Goal: Task Accomplishment & Management: Complete application form

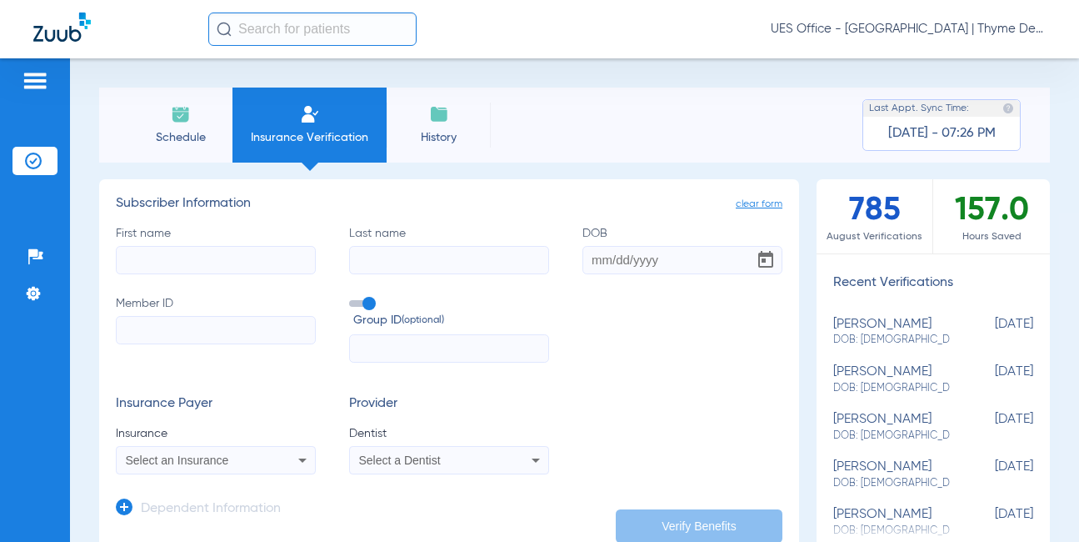
click at [223, 262] on input "First name" at bounding box center [216, 260] width 200 height 28
type input "[PERSON_NAME]"
type input "[DATE]"
click at [186, 330] on input "Member ID" at bounding box center [216, 330] width 200 height 28
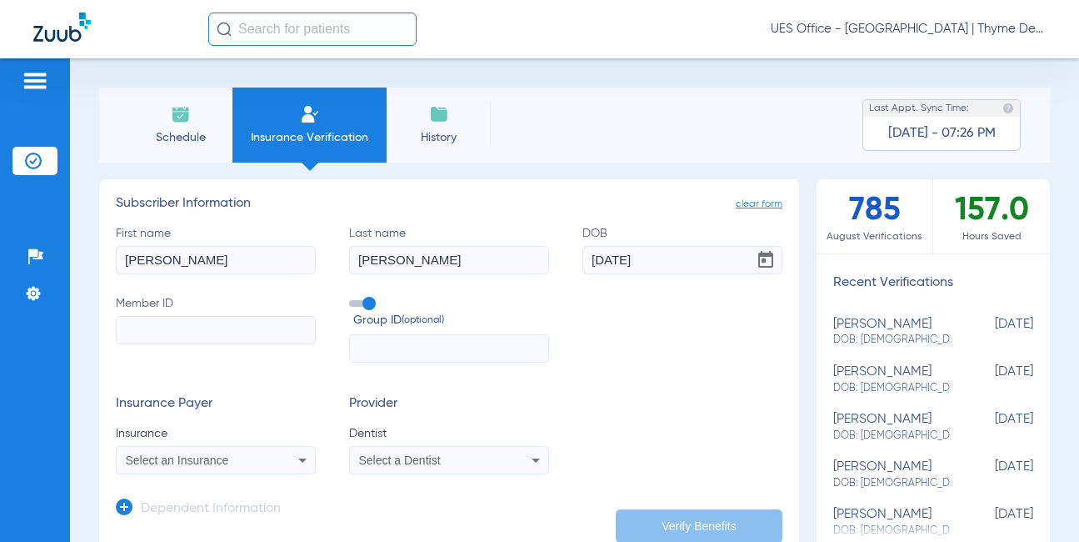
paste input "550931419"
type input "550931419"
click at [370, 307] on span at bounding box center [361, 303] width 25 height 7
click at [353, 298] on input "Group ID (optional)" at bounding box center [353, 298] width 0 height 0
click at [259, 458] on div "Select an Insurance" at bounding box center [198, 460] width 145 height 12
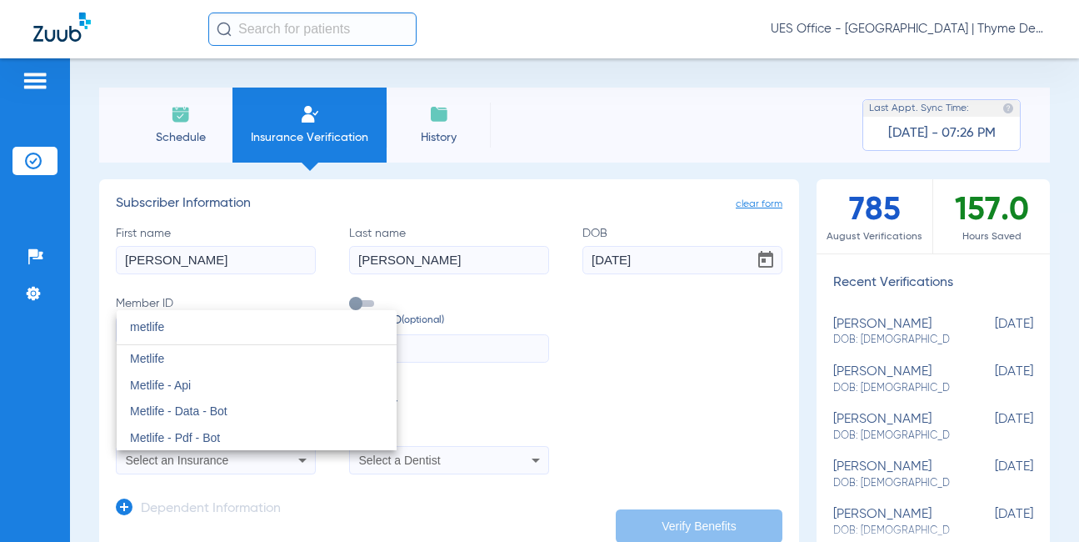
type input "metlife"
click at [182, 358] on mat-option "Metlife" at bounding box center [257, 358] width 280 height 27
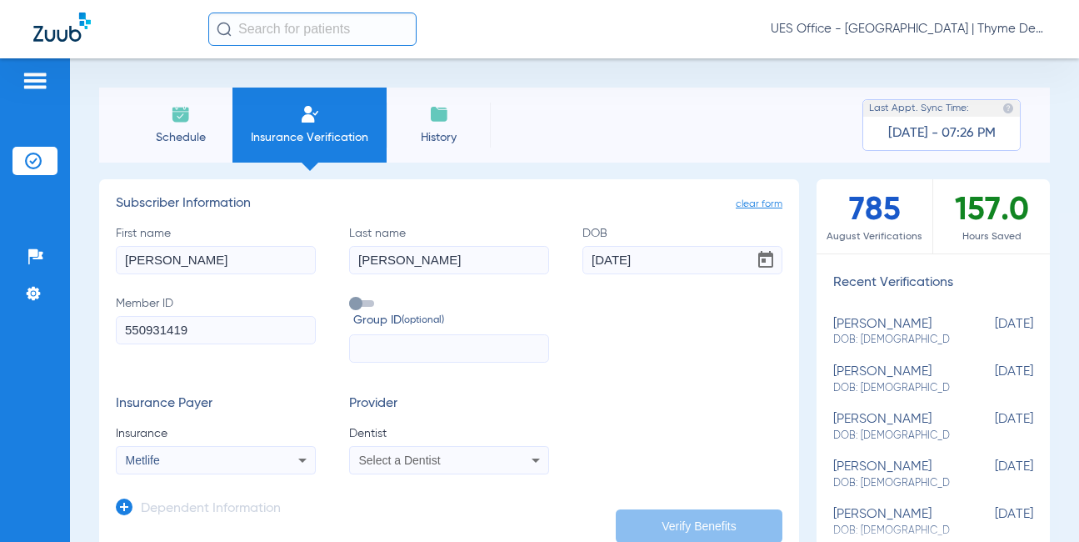
click at [479, 462] on div "Select a Dentist" at bounding box center [431, 460] width 145 height 12
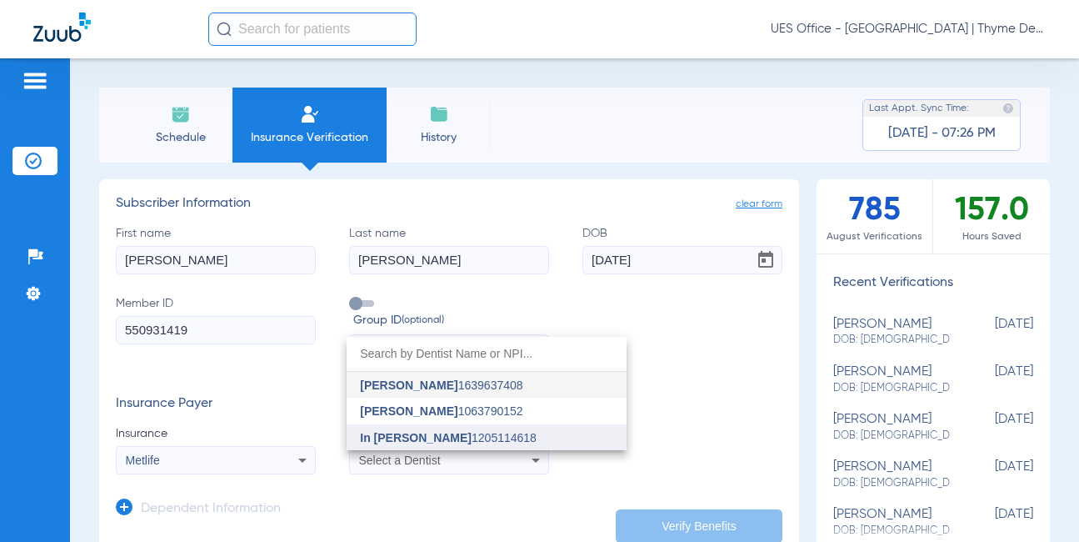
click at [442, 438] on span "In [PERSON_NAME] 1205114618" at bounding box center [448, 438] width 177 height 12
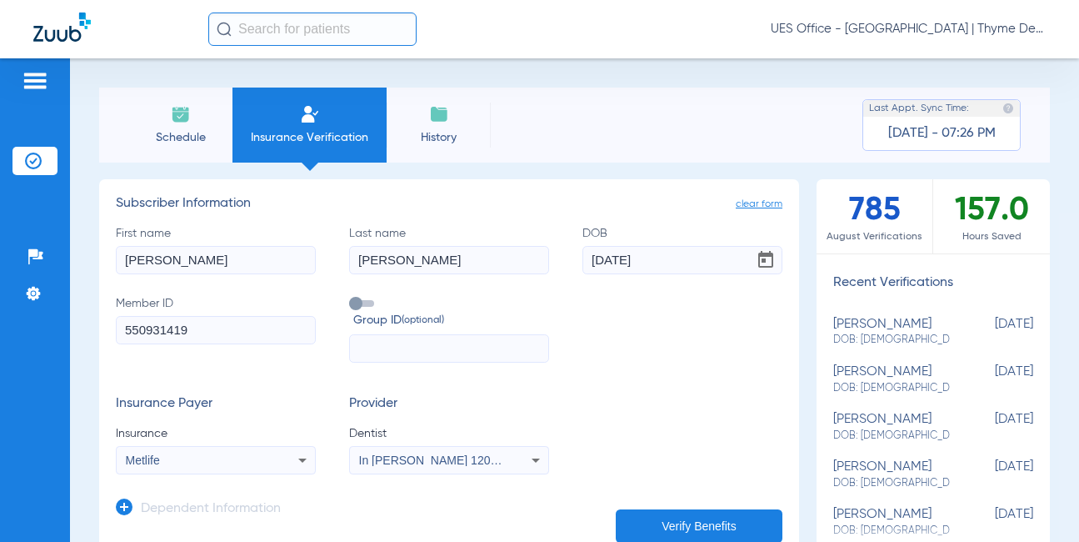
click at [649, 523] on button "Verify Benefits" at bounding box center [699, 525] width 167 height 33
click at [139, 259] on input "[PERSON_NAME]" at bounding box center [216, 260] width 200 height 28
type input "[PERSON_NAME]"
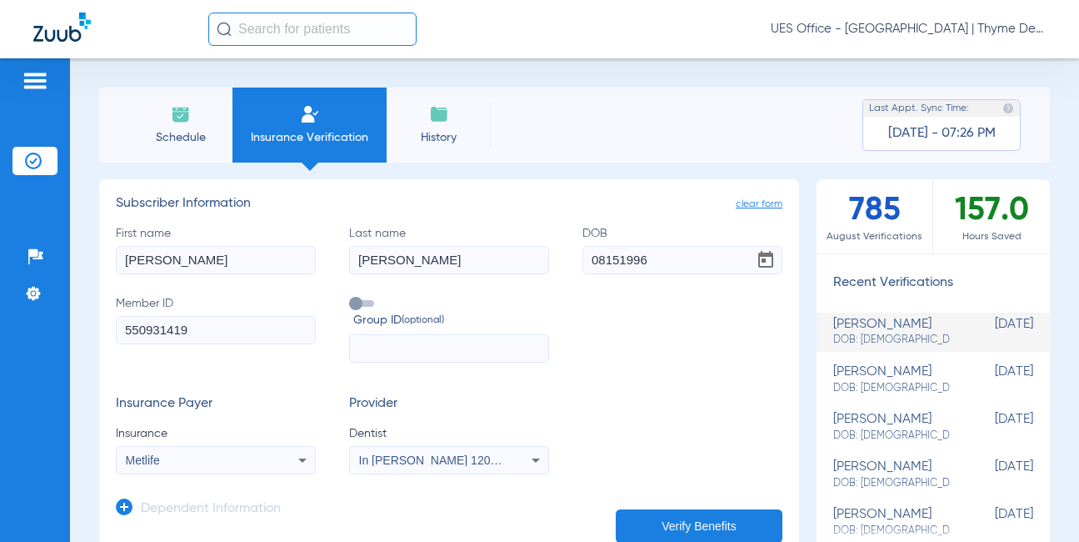
type input "[DATE]"
click at [158, 338] on input "550931419" at bounding box center [216, 330] width 200 height 28
click at [158, 333] on input "550931419" at bounding box center [216, 330] width 200 height 28
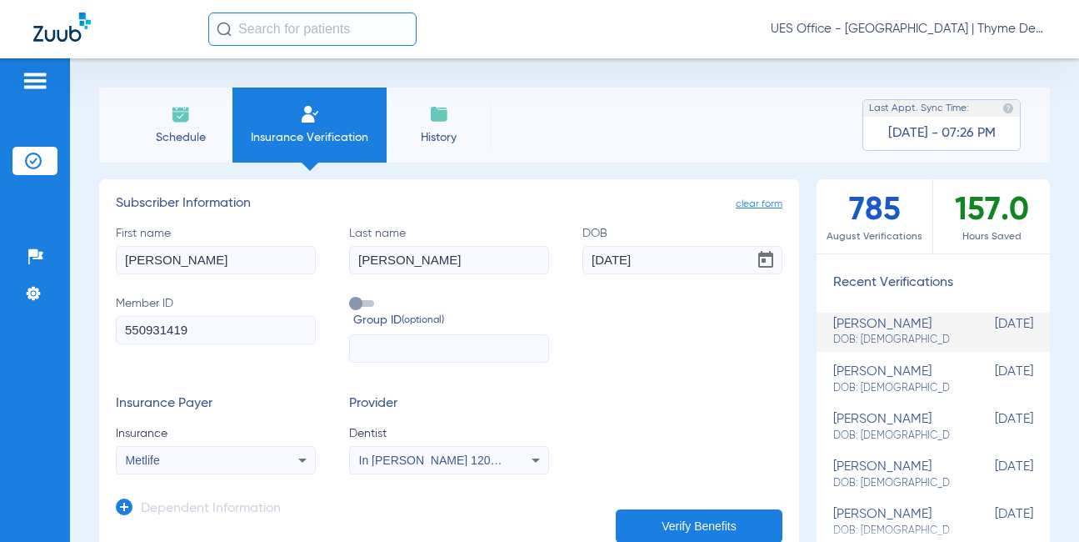
paste input "121282583401"
type input "121282583401"
click at [209, 461] on div "Metlife" at bounding box center [198, 460] width 145 height 12
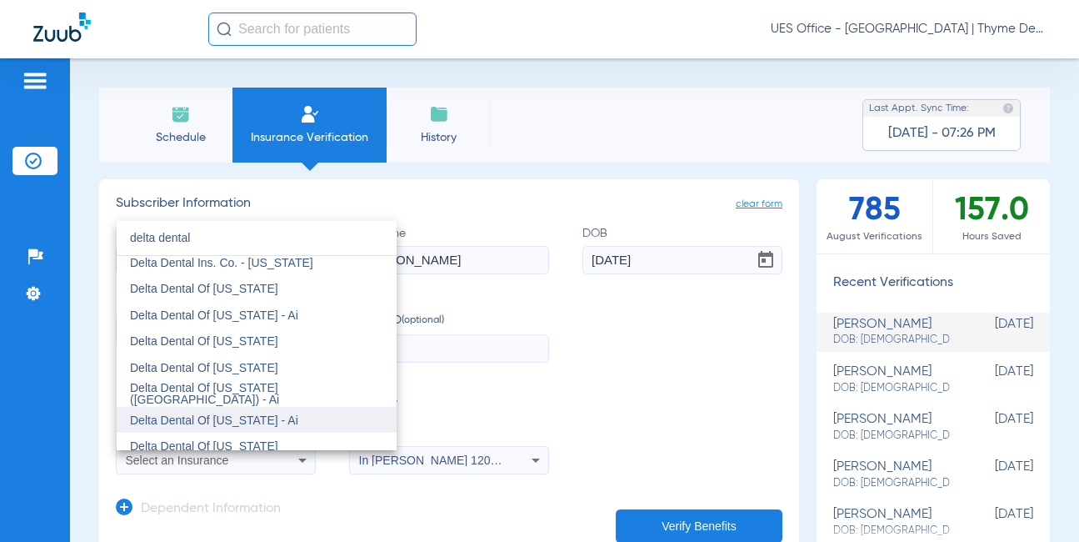
scroll to position [452, 0]
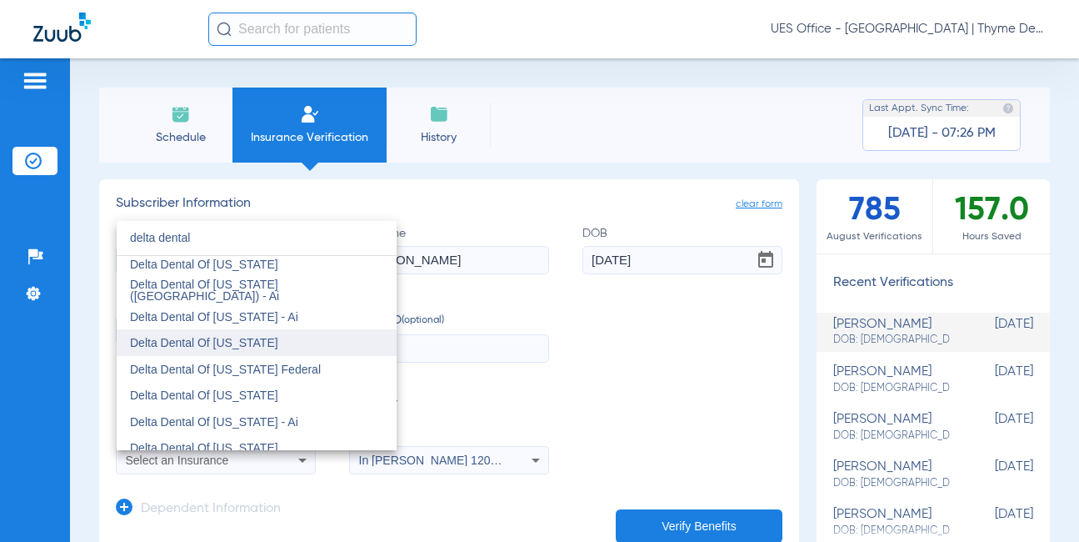
type input "delta dental"
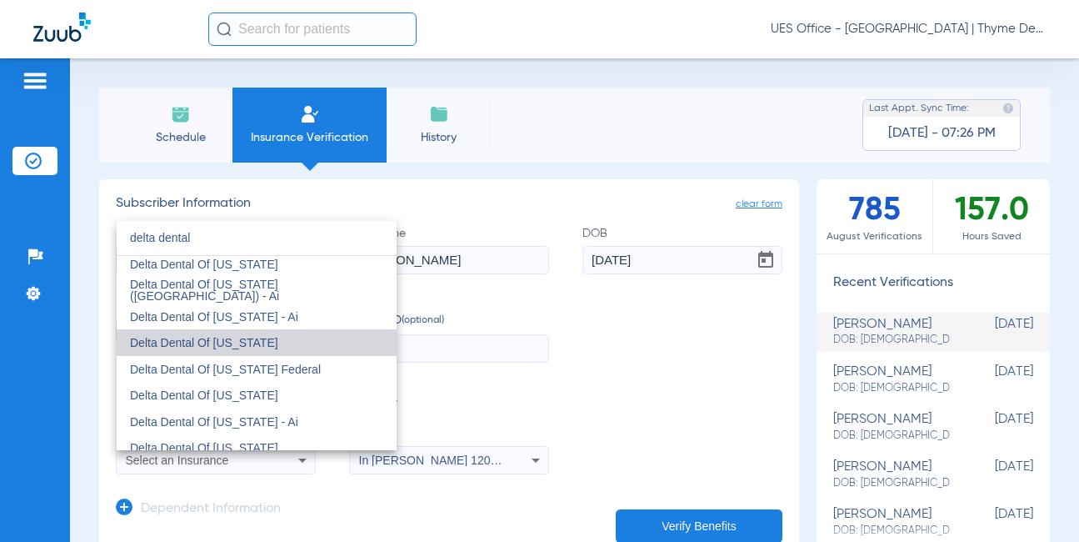
click at [257, 344] on span "Delta Dental Of [US_STATE]" at bounding box center [204, 342] width 148 height 13
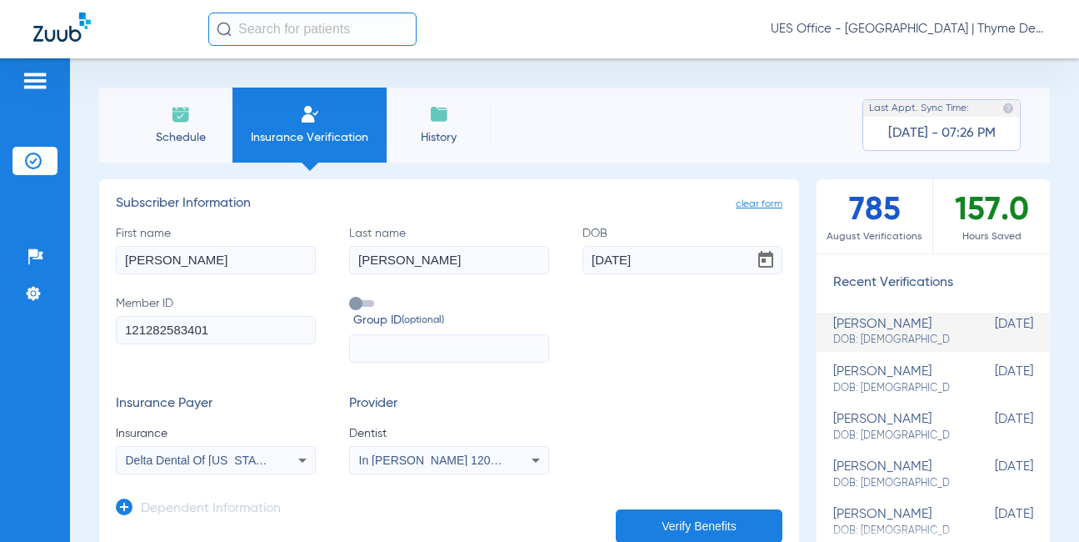
click at [657, 518] on button "Verify Benefits" at bounding box center [699, 525] width 167 height 33
